Goal: Find specific page/section: Find specific page/section

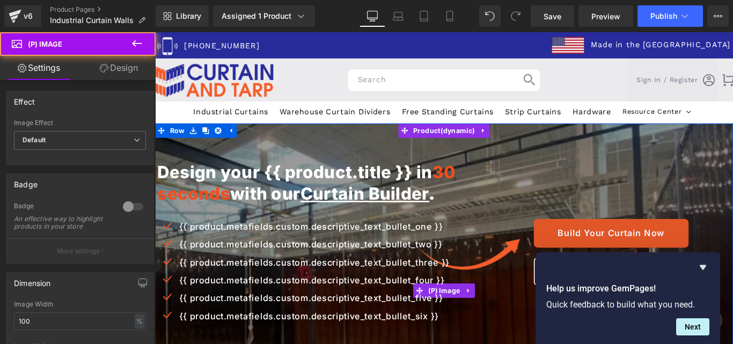
click at [466, 159] on img at bounding box center [479, 323] width 649 height 376
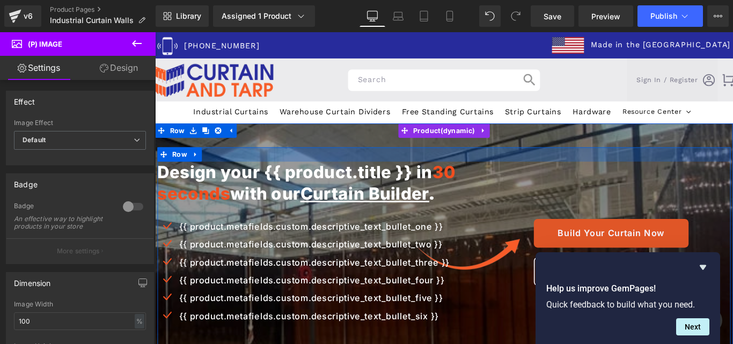
click at [542, 175] on div at bounding box center [480, 169] width 644 height 16
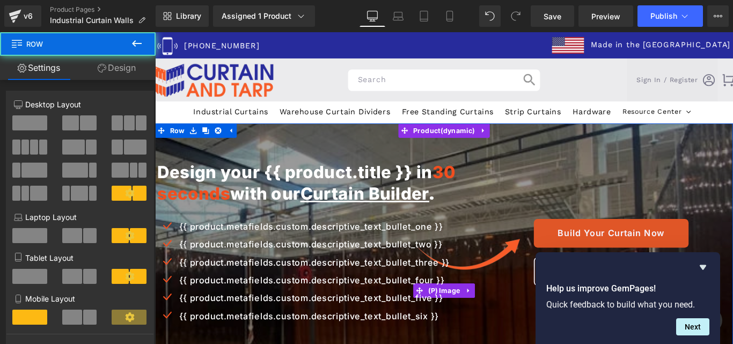
click at [568, 151] on img at bounding box center [479, 323] width 649 height 376
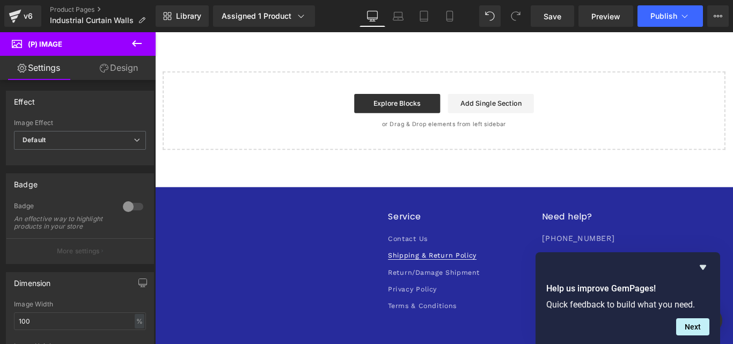
scroll to position [1985, 0]
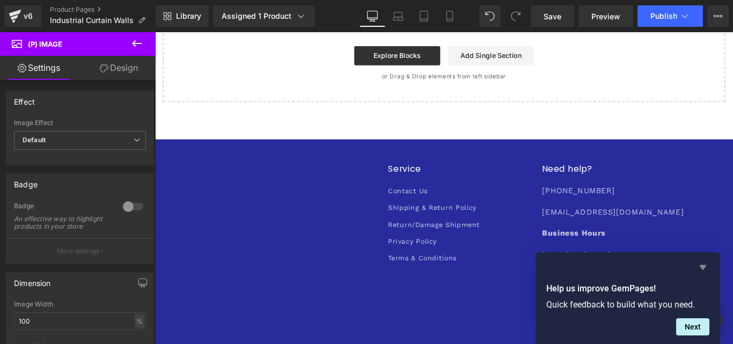
click at [700, 264] on icon "Hide survey" at bounding box center [702, 267] width 13 height 13
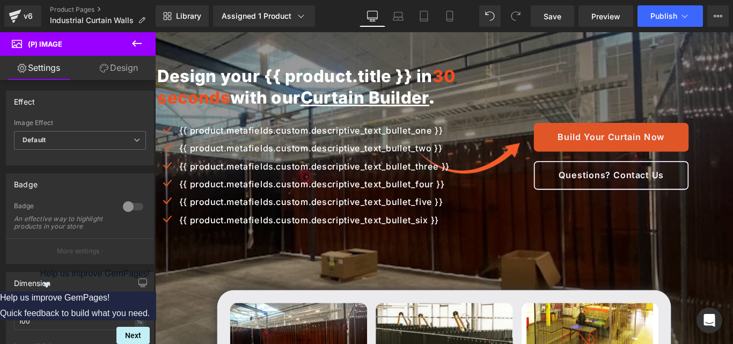
scroll to position [107, 0]
click at [142, 44] on icon at bounding box center [136, 43] width 13 height 13
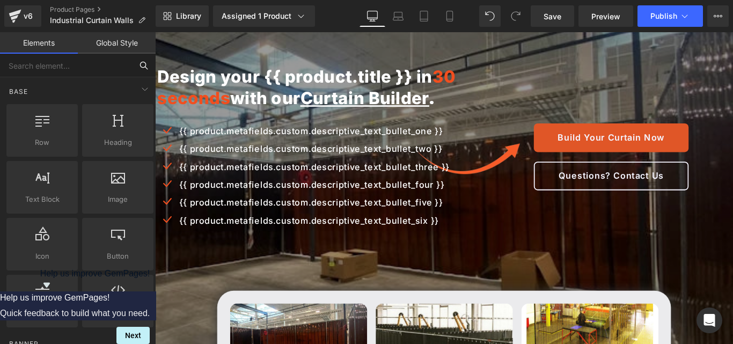
click at [39, 67] on input "text" at bounding box center [66, 66] width 132 height 24
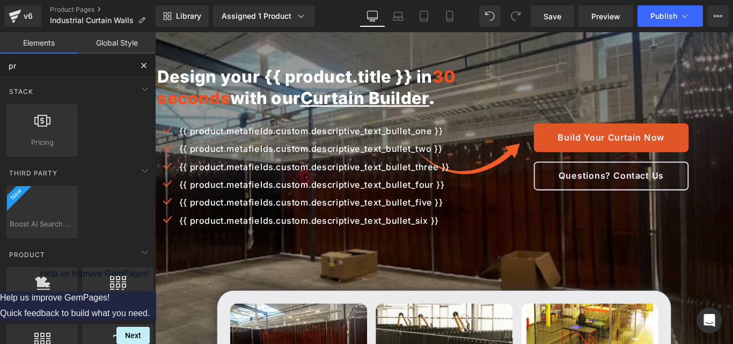
type input "p"
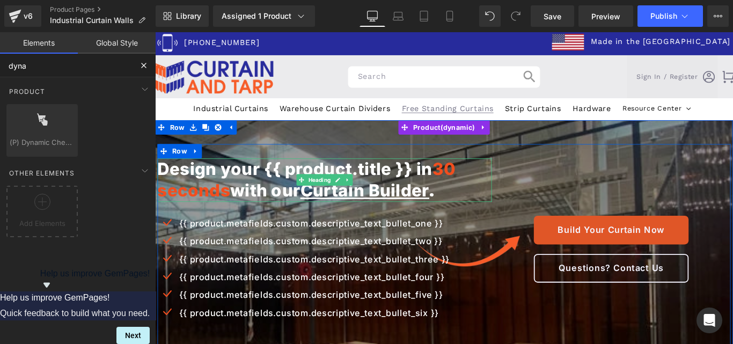
scroll to position [0, 0]
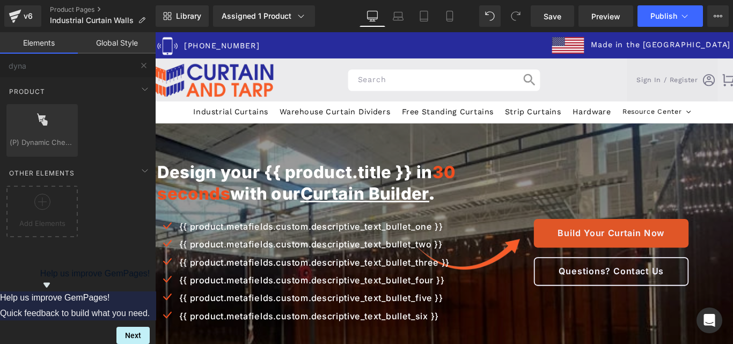
click at [473, 140] on div "Sale Off (P) Image Design your {{ product.title }} in 30 seconds with our Curta…" at bounding box center [479, 261] width 649 height 252
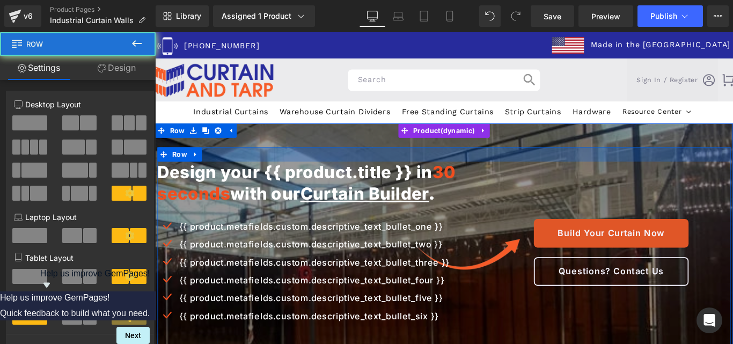
click at [471, 167] on div at bounding box center [480, 169] width 644 height 16
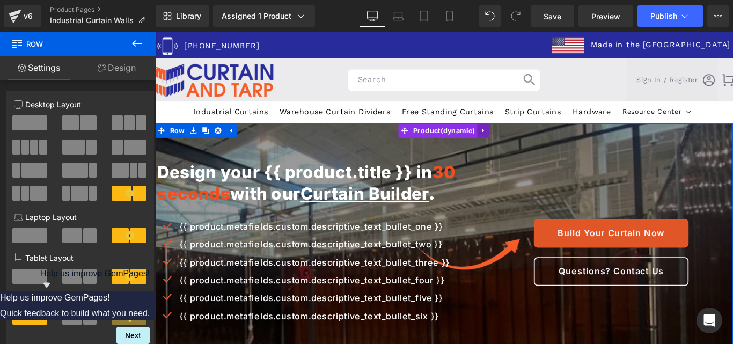
click at [520, 142] on icon at bounding box center [524, 142] width 8 height 8
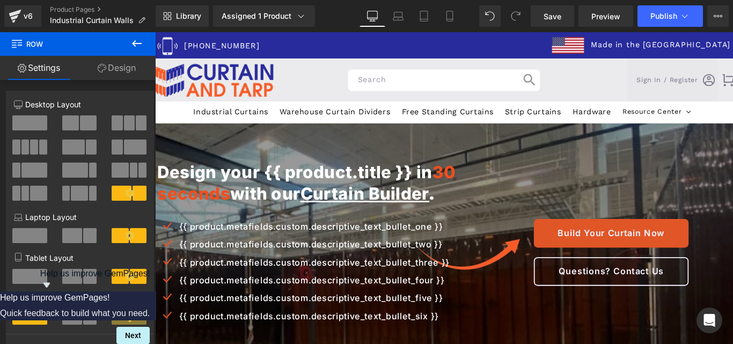
drag, startPoint x: 139, startPoint y: 32, endPoint x: 136, endPoint y: 40, distance: 8.5
click at [138, 32] on button at bounding box center [137, 44] width 38 height 24
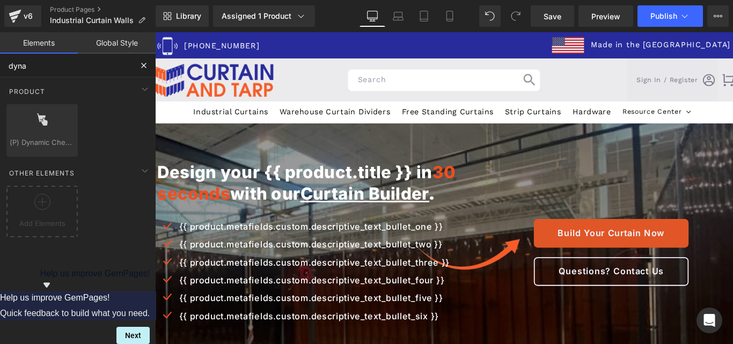
click at [66, 69] on input "dyna" at bounding box center [66, 66] width 132 height 24
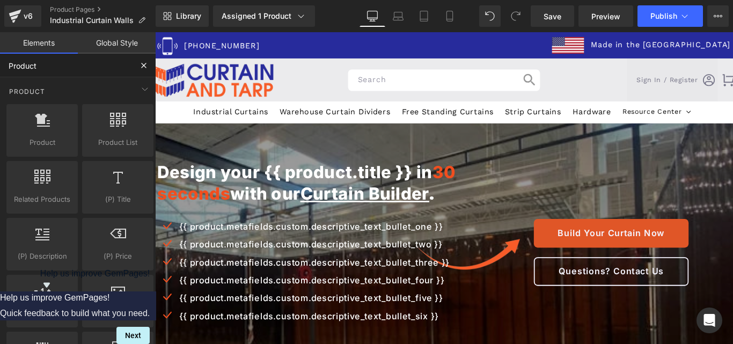
type input "Product"
